Goal: Communication & Community: Answer question/provide support

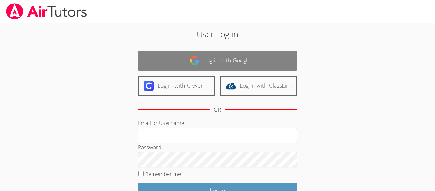
click at [197, 52] on link "Log in with Google" at bounding box center [217, 61] width 159 height 20
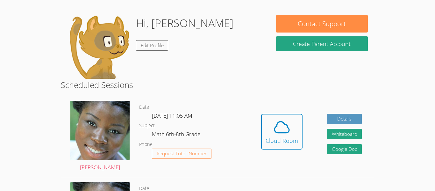
scroll to position [47, 0]
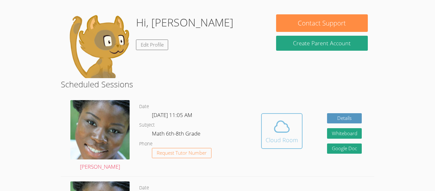
click at [277, 124] on icon at bounding box center [282, 126] width 18 height 18
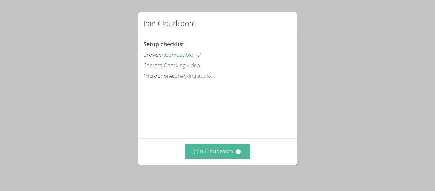
click at [234, 148] on button "Join Cloudroom" at bounding box center [217, 151] width 65 height 16
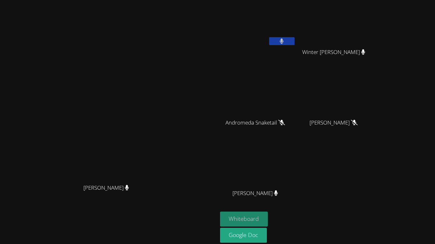
click at [268, 190] on button "Whiteboard" at bounding box center [244, 219] width 48 height 15
click at [374, 148] on div "Andrea Griego Winter Montgomery Winter Montgomery Andromeda Snaketail Andromeda…" at bounding box center [297, 107] width 154 height 209
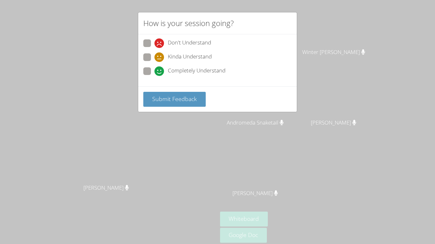
click at [146, 66] on div "Don't Understand Kinda Understand Completely Understand" at bounding box center [217, 58] width 148 height 39
click at [154, 76] on span at bounding box center [154, 76] width 0 height 0
click at [154, 69] on input "Completely Understand" at bounding box center [156, 69] width 5 height 5
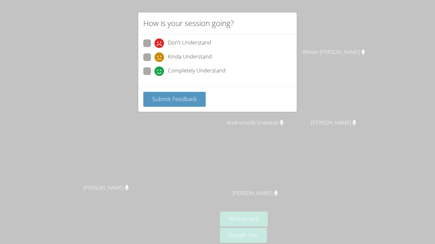
radio input "true"
click at [177, 105] on button "Submit Feedback" at bounding box center [174, 99] width 62 height 15
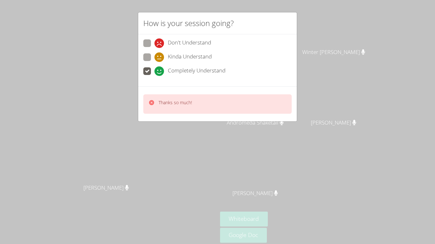
click at [199, 112] on div "Thanks so much!" at bounding box center [217, 103] width 148 height 19
click at [151, 104] on icon at bounding box center [151, 102] width 5 height 5
